Goal: Check status: Check status

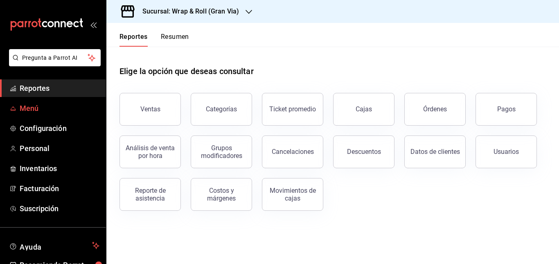
click at [38, 105] on span "Menú" at bounding box center [60, 108] width 80 height 11
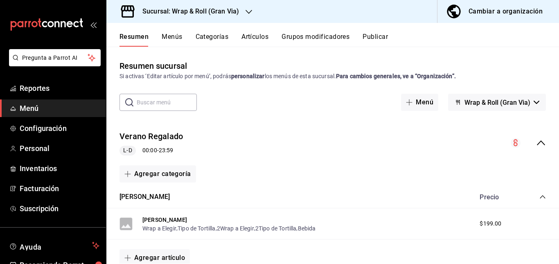
click at [196, 124] on div "Verano Regalado L-D 00:00 - 23:59 Agregar categoría Promo Verano Precio Promo V…" at bounding box center [332, 200] width 453 height 166
click at [41, 84] on span "Reportes" at bounding box center [60, 88] width 80 height 11
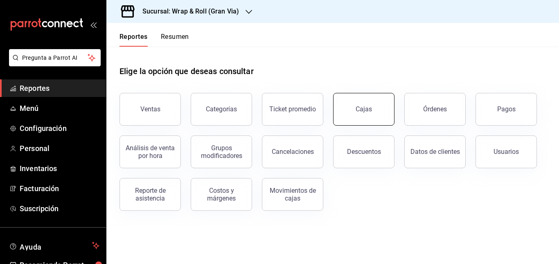
click at [361, 115] on link "Cajas" at bounding box center [363, 109] width 61 height 33
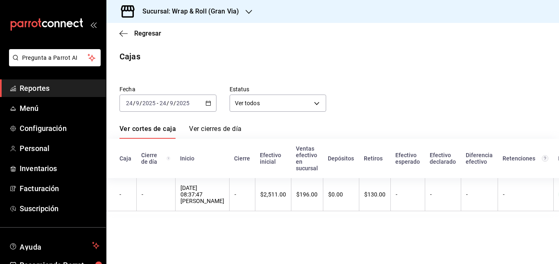
click at [203, 103] on div "[DATE] [DATE] - [DATE] [DATE]" at bounding box center [167, 103] width 97 height 17
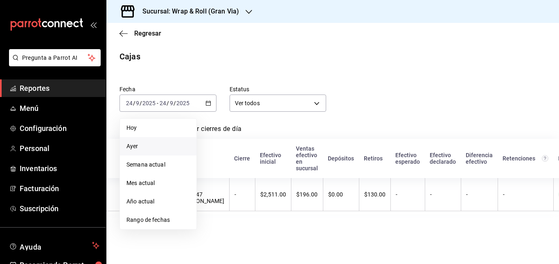
click at [155, 150] on span "Ayer" at bounding box center [157, 146] width 63 height 9
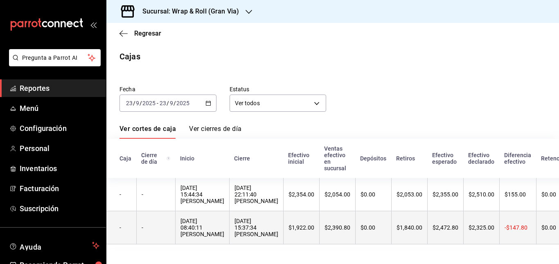
click at [283, 222] on th "[DATE] 15:37:34 [PERSON_NAME]" at bounding box center [256, 227] width 54 height 33
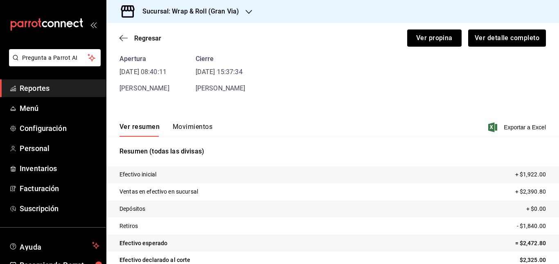
scroll to position [70, 0]
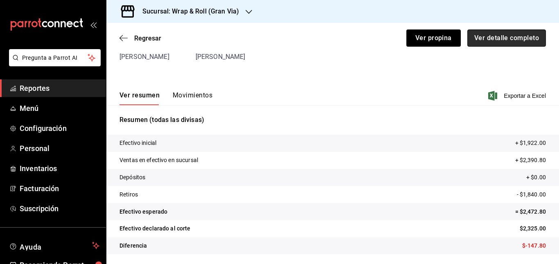
click at [493, 38] on button "Ver detalle completo" at bounding box center [506, 37] width 79 height 17
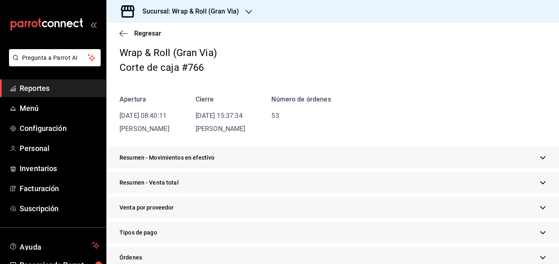
scroll to position [33, 0]
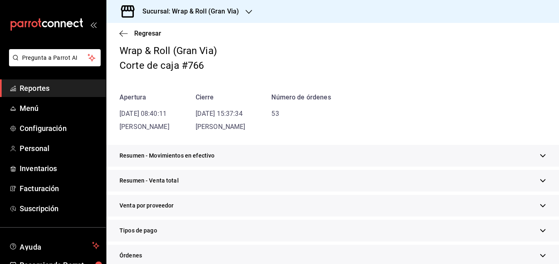
click at [268, 154] on div "Resumen - Movimientos en efectivo" at bounding box center [332, 156] width 453 height 22
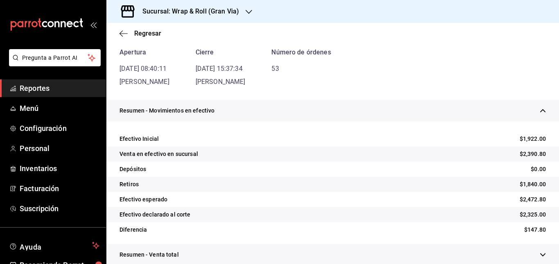
scroll to position [76, 0]
